Goal: Find specific page/section: Find specific page/section

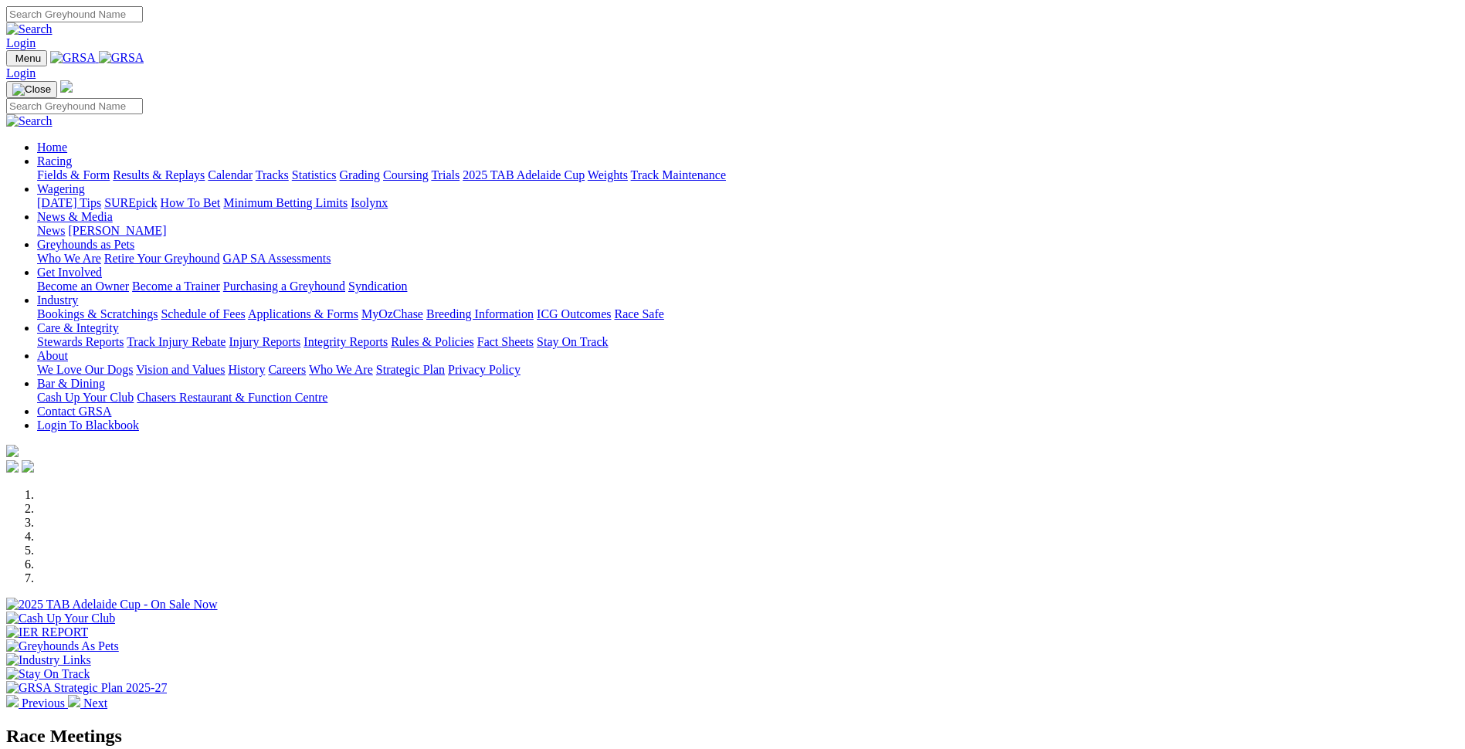
click at [388, 335] on link "Integrity Reports" at bounding box center [345, 341] width 84 height 13
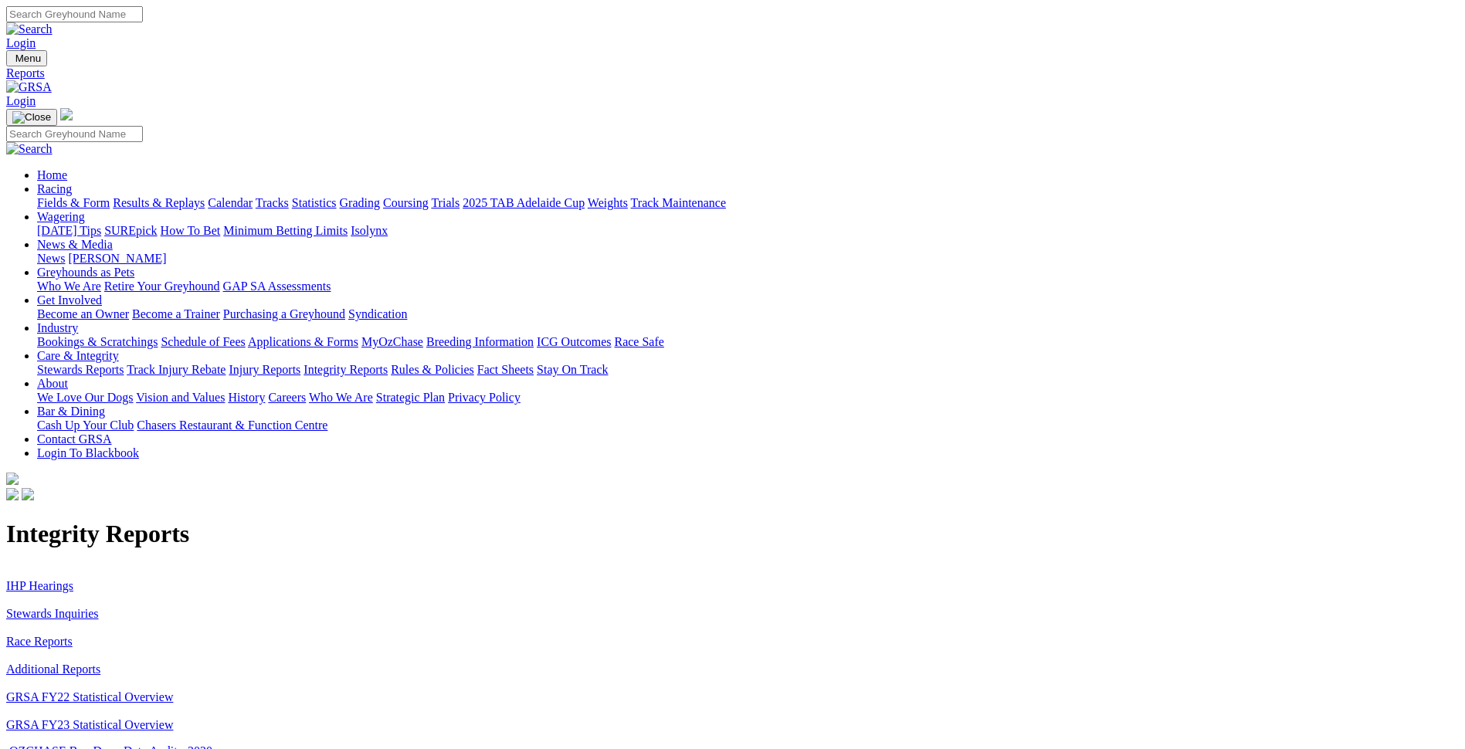
click at [99, 607] on link "Stewards Inquiries" at bounding box center [52, 613] width 93 height 13
